Goal: Navigation & Orientation: Go to known website

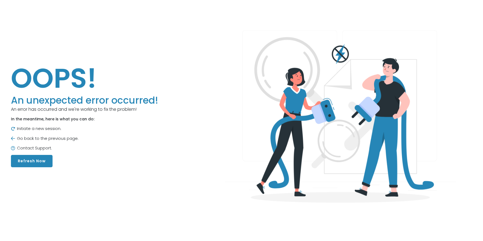
click at [37, 163] on button "Refresh Now" at bounding box center [32, 161] width 42 height 12
